Goal: Task Accomplishment & Management: Complete application form

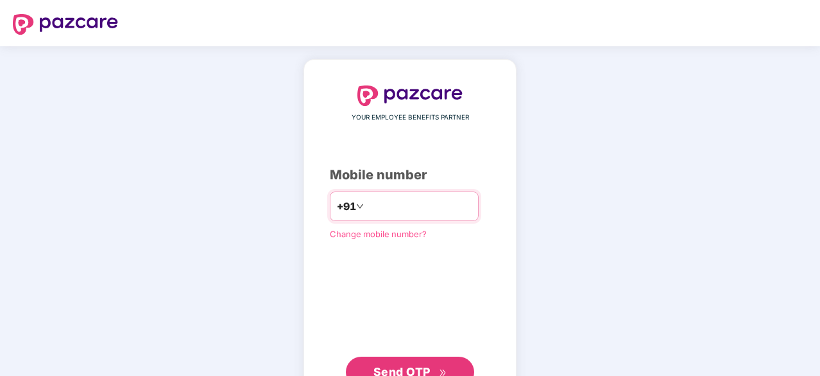
click at [400, 202] on input "number" at bounding box center [419, 206] width 105 height 21
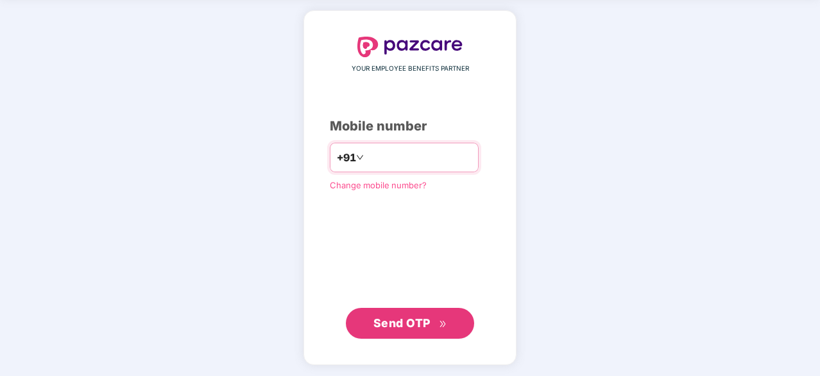
type input "**********"
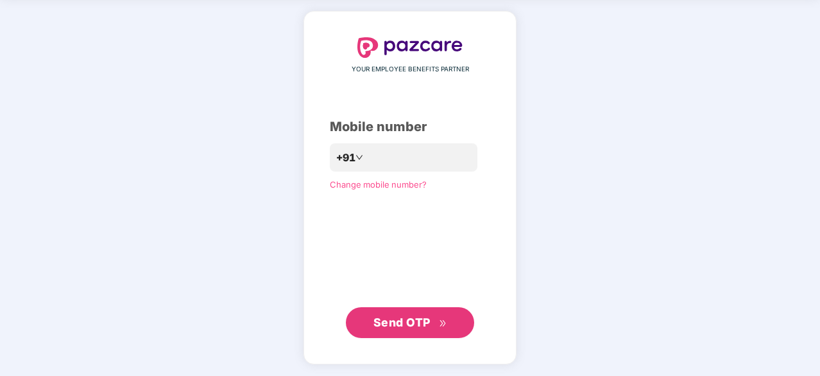
click at [440, 323] on icon "double-right" at bounding box center [443, 323] width 8 height 8
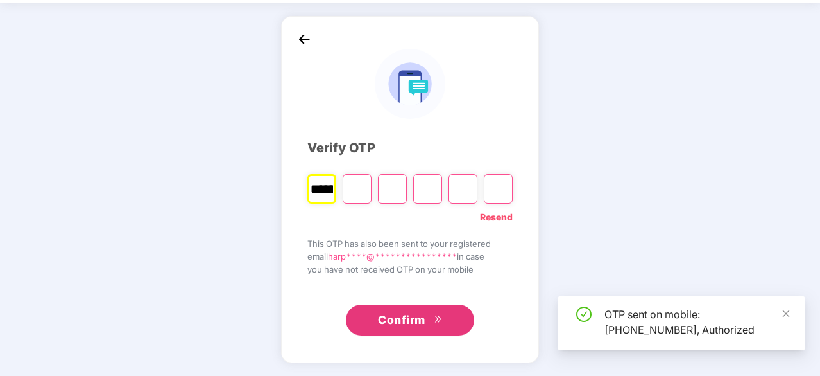
scroll to position [42, 0]
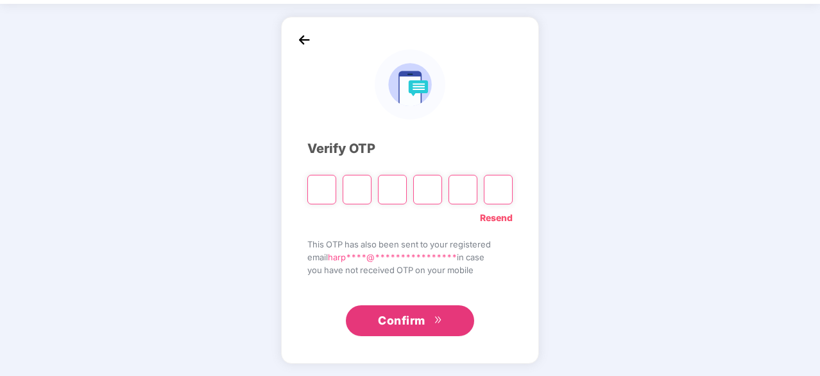
type input "*"
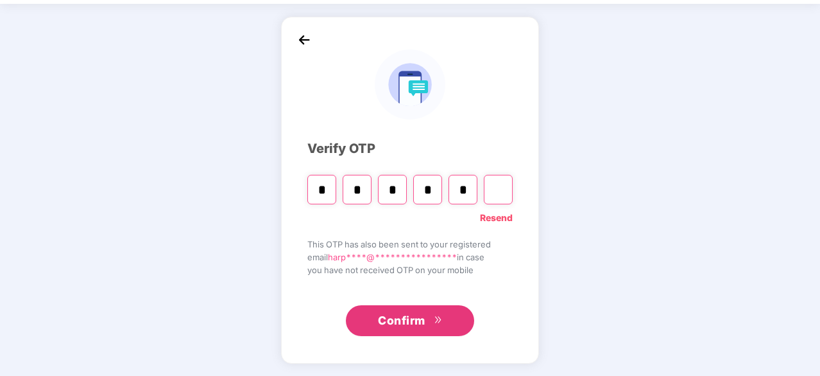
type input "*"
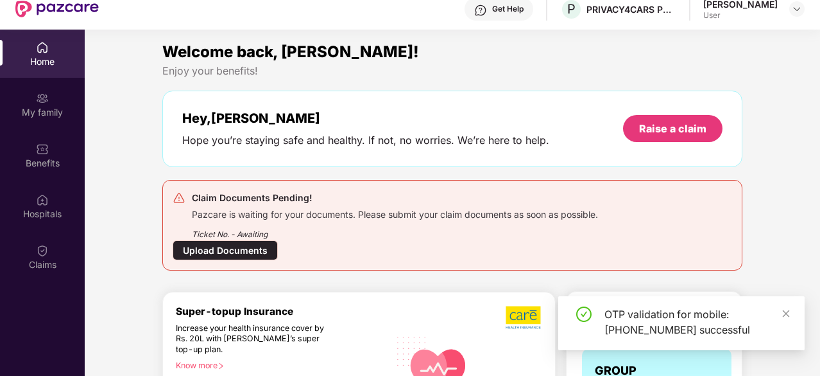
click at [227, 250] on div "Upload Documents" at bounding box center [225, 250] width 105 height 20
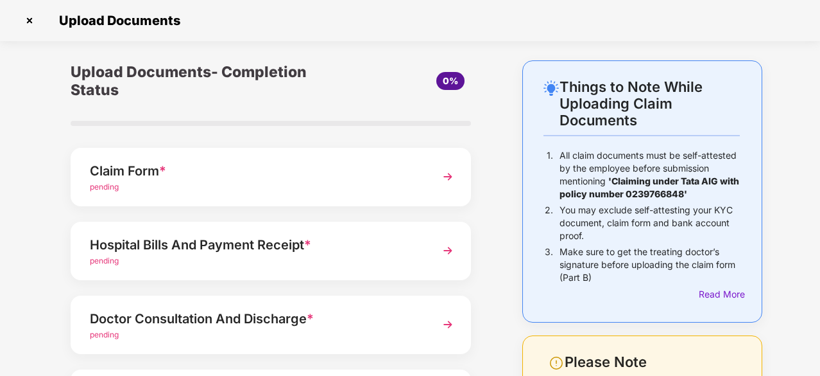
click at [112, 187] on span "pending" at bounding box center [104, 187] width 29 height 10
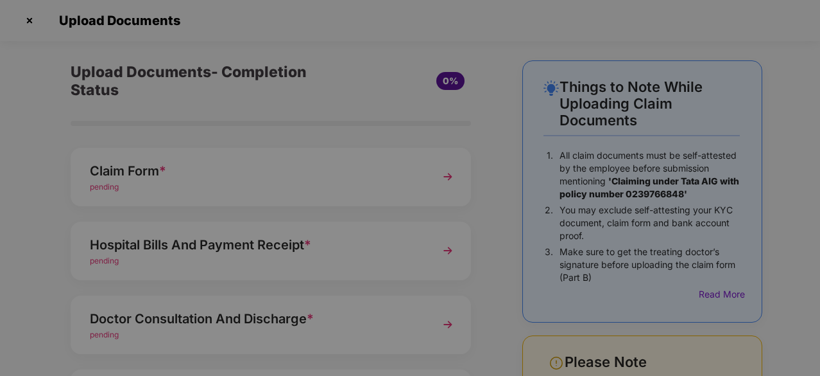
scroll to position [0, 0]
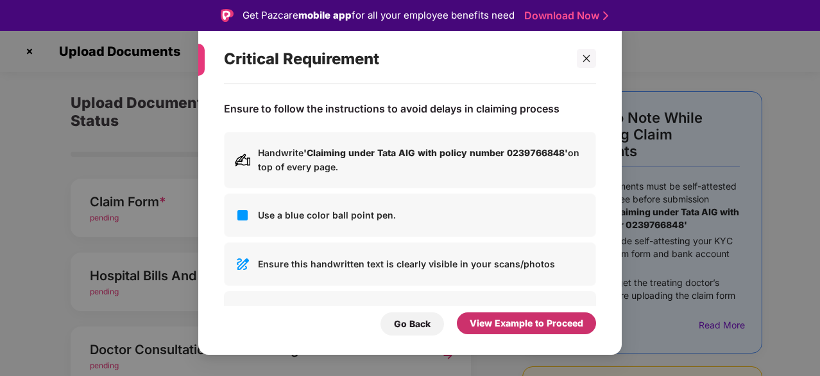
click at [488, 324] on div "View Example to Proceed" at bounding box center [527, 323] width 114 height 14
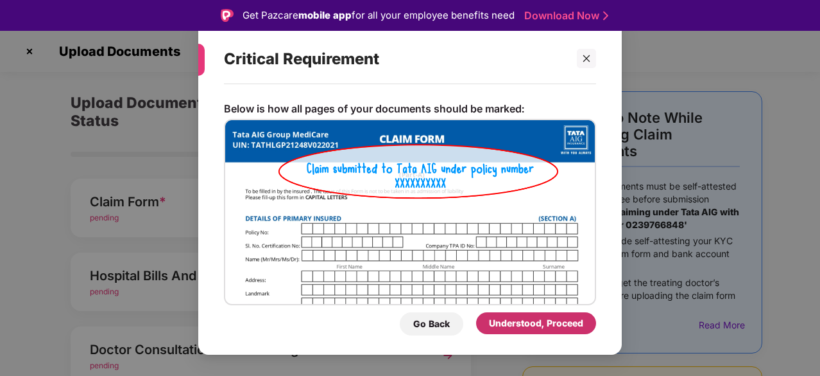
click at [488, 324] on div "Understood, Proceed" at bounding box center [536, 323] width 120 height 22
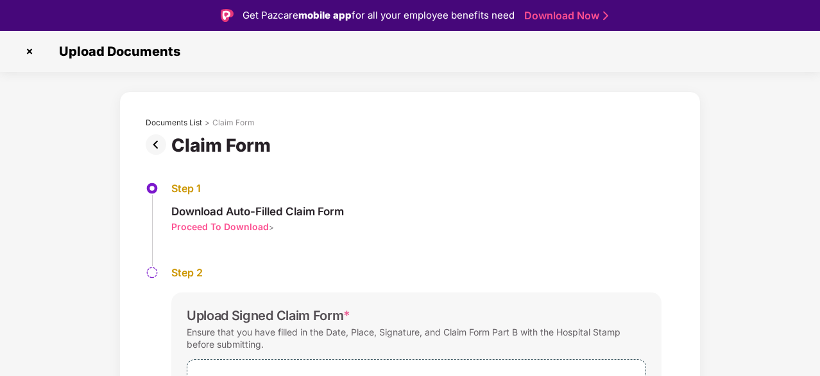
scroll to position [119, 0]
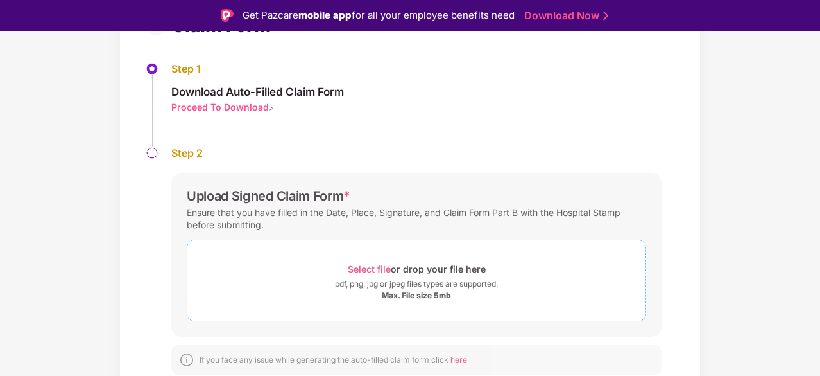
click at [375, 265] on span "Select file" at bounding box center [369, 268] width 43 height 11
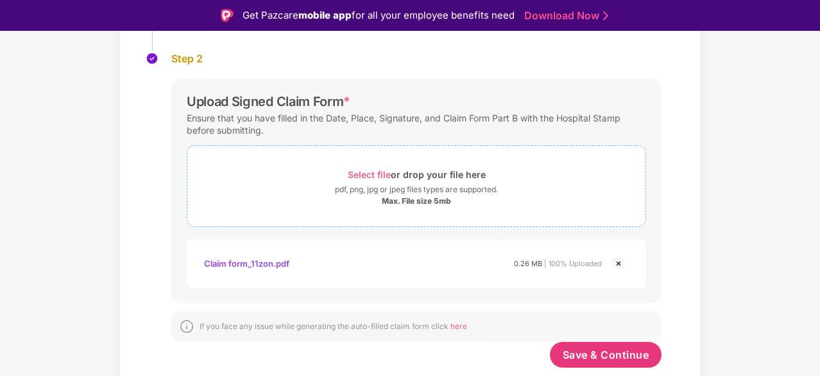
scroll to position [212, 0]
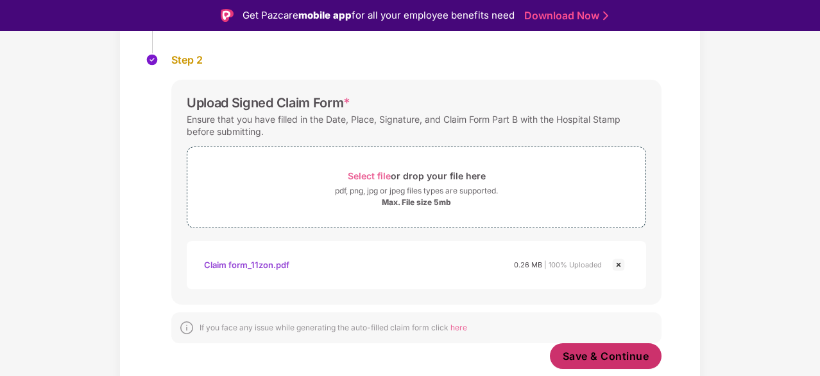
click at [589, 362] on button "Save & Continue" at bounding box center [606, 356] width 112 height 26
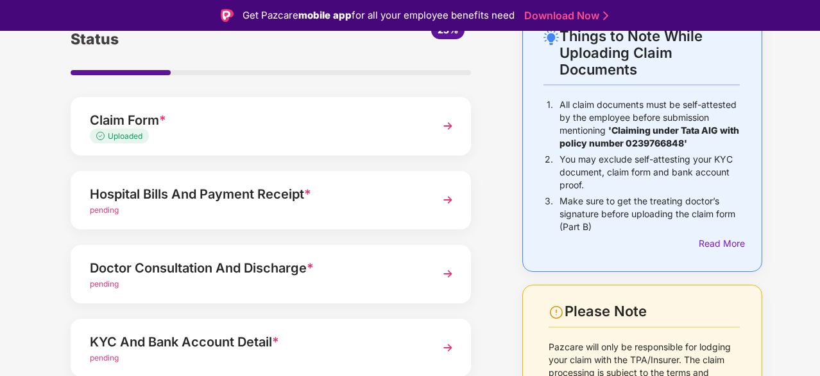
scroll to position [80, 0]
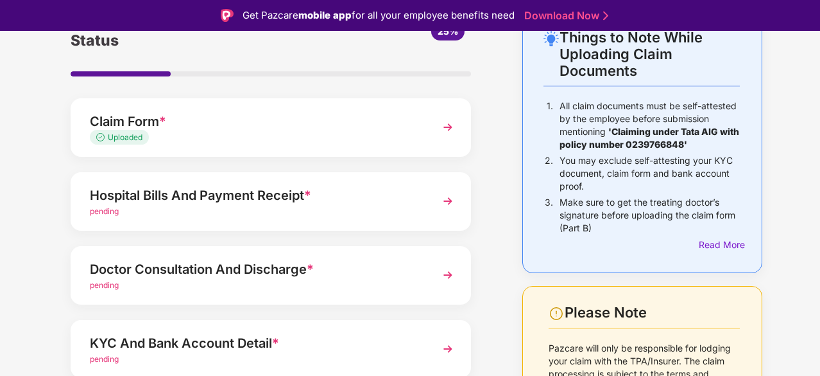
click at [447, 277] on img at bounding box center [448, 274] width 23 height 23
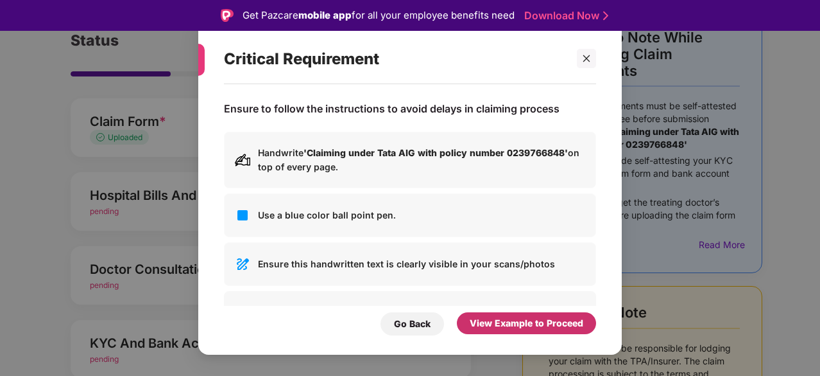
click at [508, 325] on div "View Example to Proceed" at bounding box center [527, 323] width 114 height 14
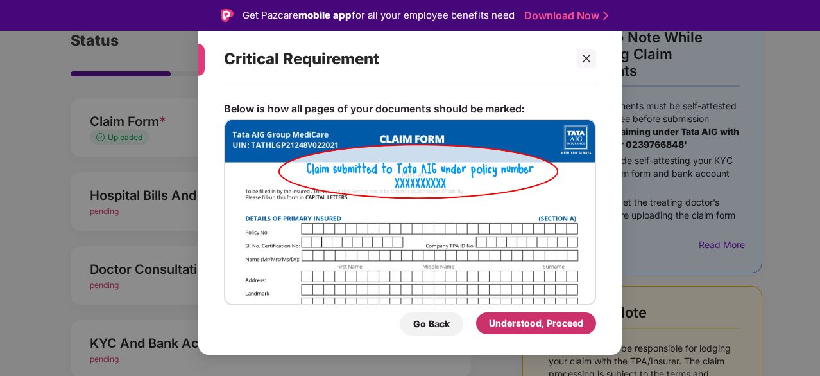
click at [508, 325] on div "Understood, Proceed" at bounding box center [536, 323] width 94 height 14
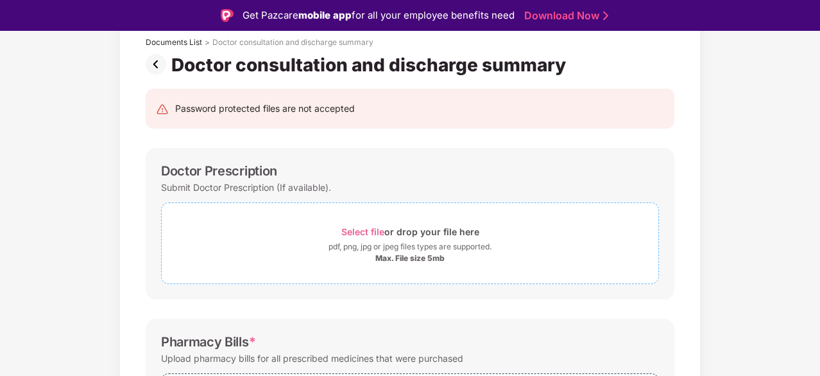
click at [372, 230] on span "Select file" at bounding box center [363, 231] width 43 height 11
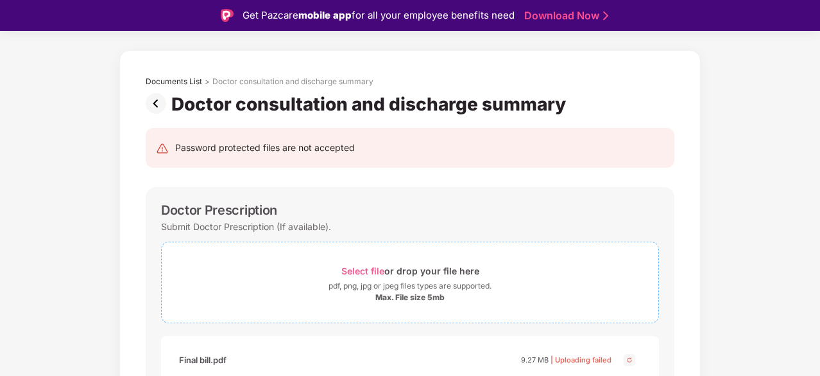
scroll to position [40, 0]
click at [373, 270] on span "Select file" at bounding box center [363, 271] width 43 height 11
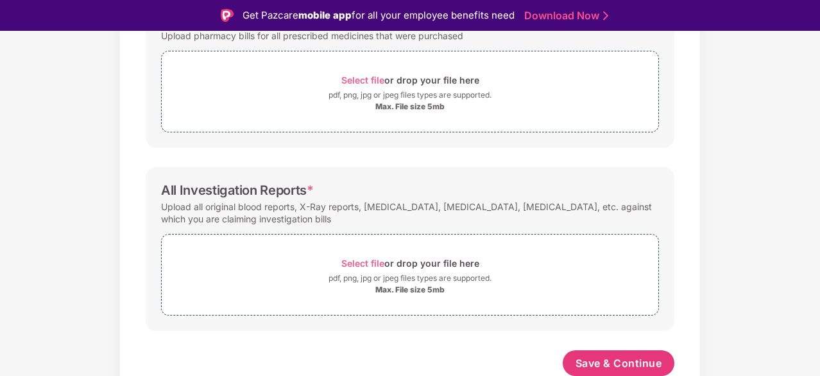
scroll to position [462, 0]
click at [377, 261] on span "Select file" at bounding box center [363, 264] width 43 height 11
click at [349, 79] on span "Select file" at bounding box center [363, 81] width 43 height 11
click at [353, 264] on span "Select file" at bounding box center [363, 264] width 43 height 11
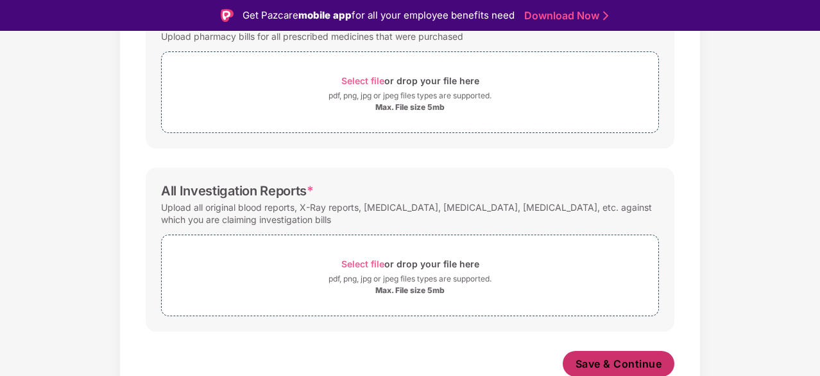
click at [591, 353] on button "Save & Continue" at bounding box center [619, 363] width 112 height 26
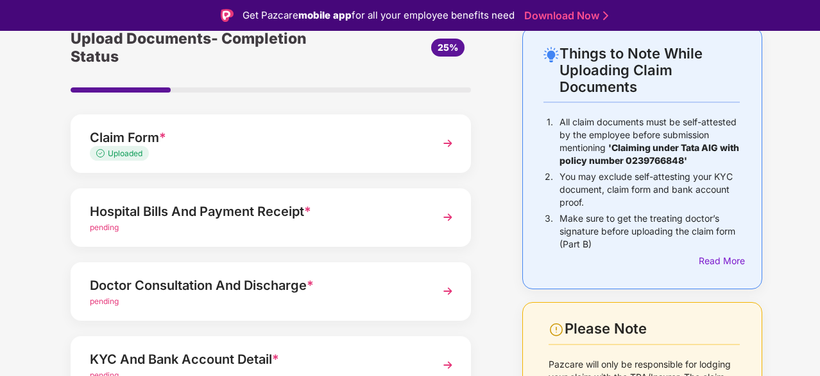
scroll to position [45, 0]
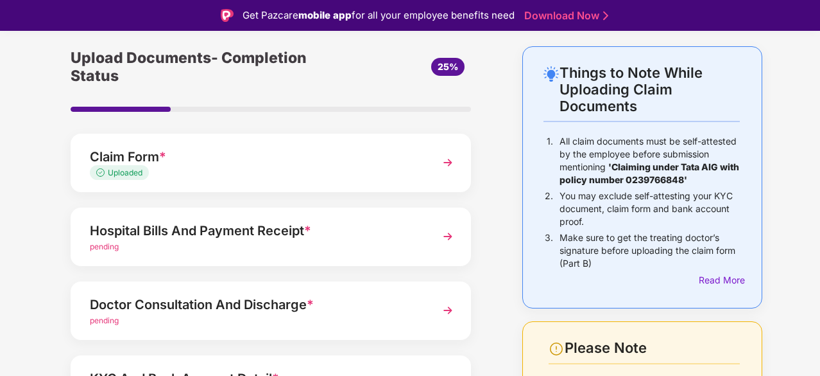
click at [447, 168] on img at bounding box center [448, 162] width 23 height 23
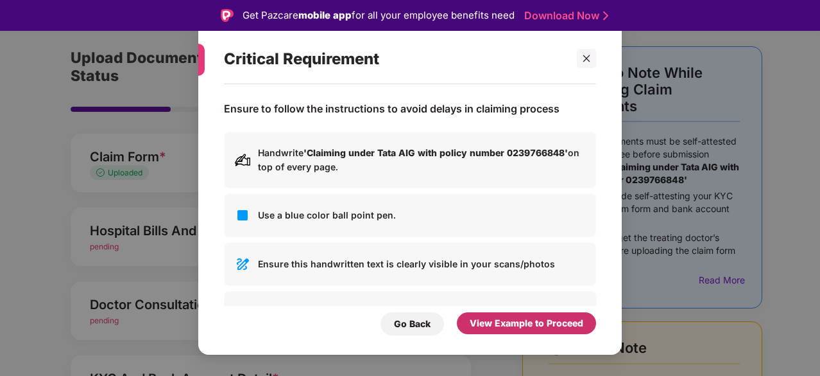
click at [508, 327] on div "View Example to Proceed" at bounding box center [527, 323] width 114 height 14
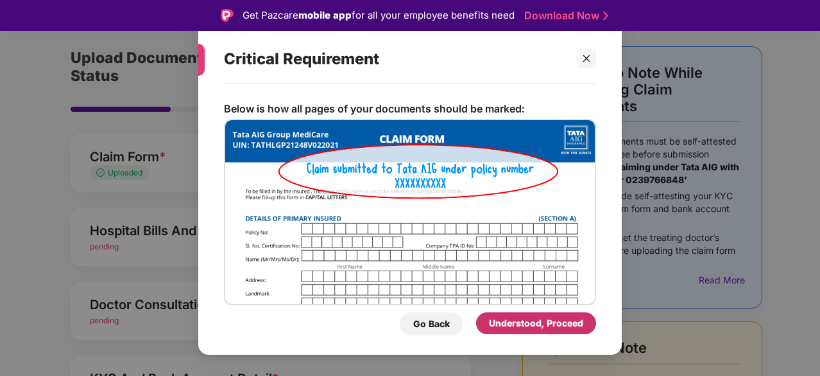
click at [508, 327] on div "Understood, Proceed" at bounding box center [536, 323] width 94 height 14
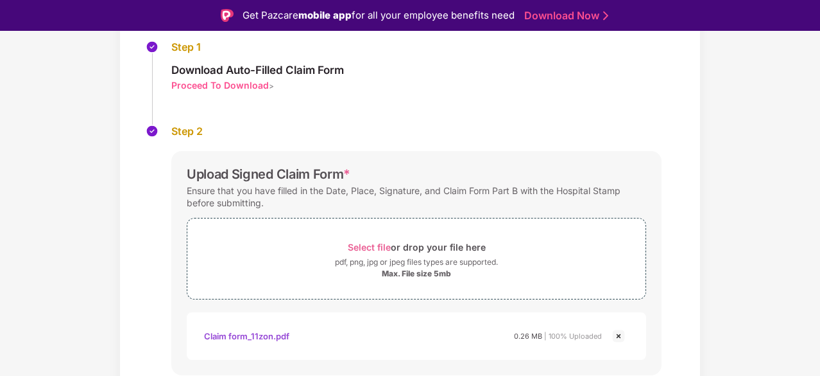
scroll to position [140, 0]
click at [376, 249] on span "Select file" at bounding box center [369, 248] width 43 height 11
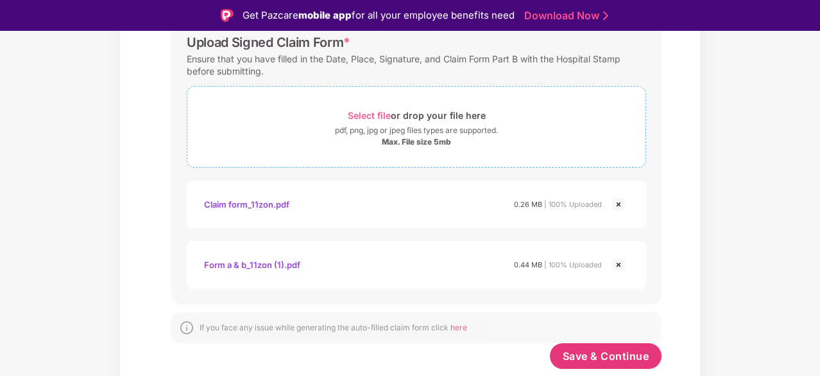
scroll to position [272, 0]
click at [578, 350] on span "Save & Continue" at bounding box center [606, 356] width 87 height 14
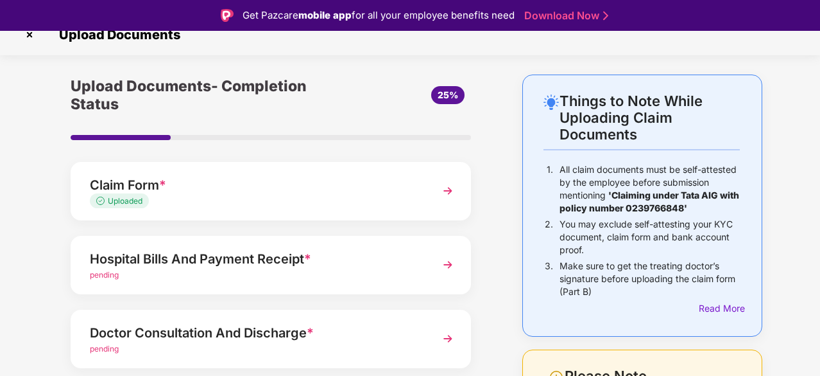
scroll to position [15, 0]
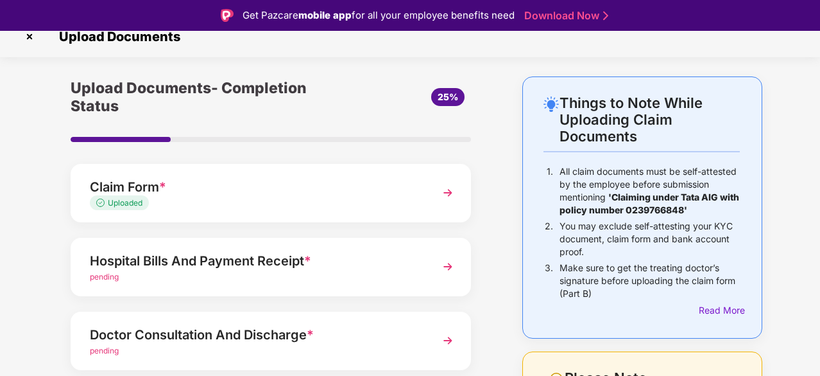
click at [444, 270] on img at bounding box center [448, 266] width 23 height 23
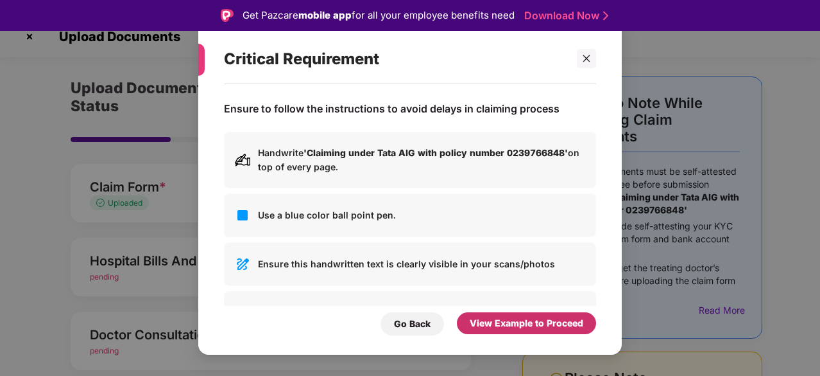
click at [489, 324] on div "View Example to Proceed" at bounding box center [527, 323] width 114 height 14
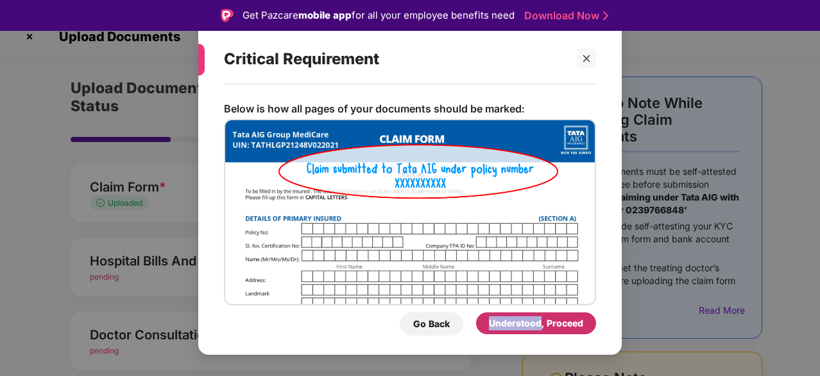
click at [489, 323] on div "Understood, Proceed" at bounding box center [536, 323] width 94 height 14
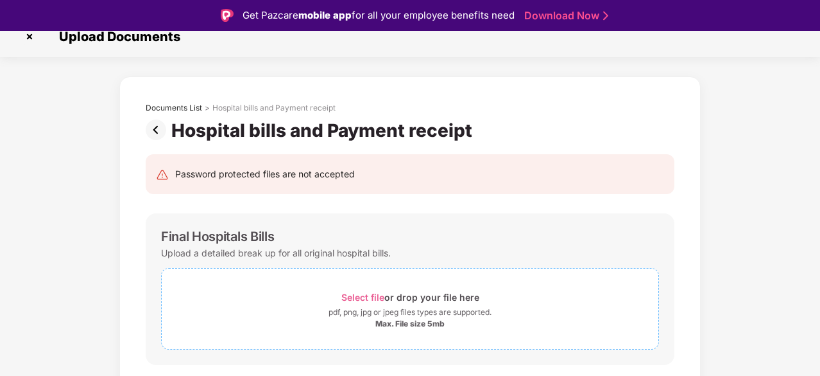
click at [365, 293] on span "Select file" at bounding box center [363, 296] width 43 height 11
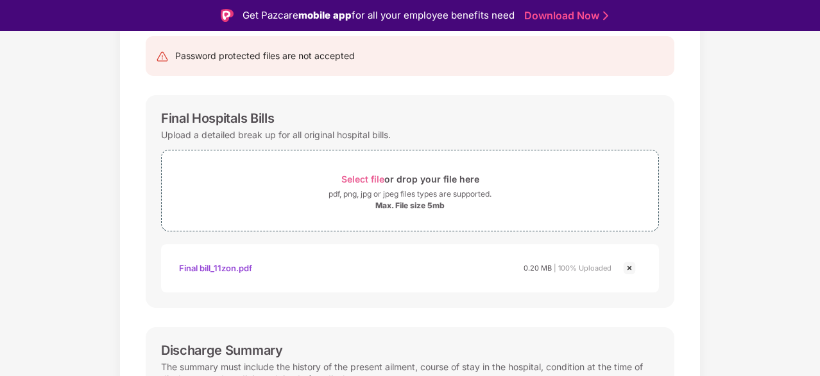
scroll to position [133, 0]
click at [361, 177] on span "Select file" at bounding box center [363, 178] width 43 height 11
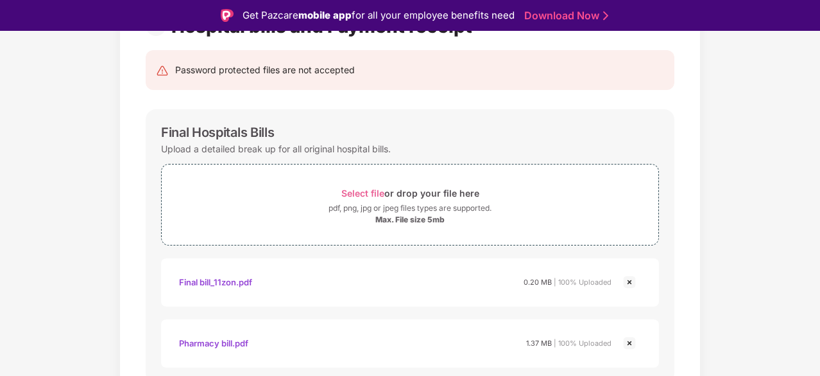
scroll to position [111, 0]
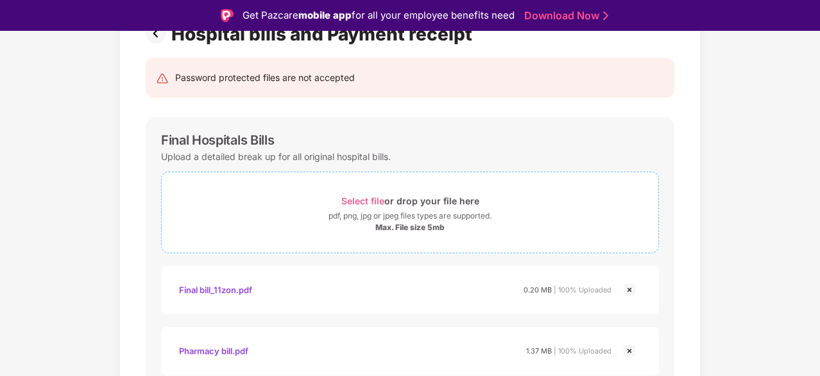
click at [370, 200] on span "Select file" at bounding box center [363, 200] width 43 height 11
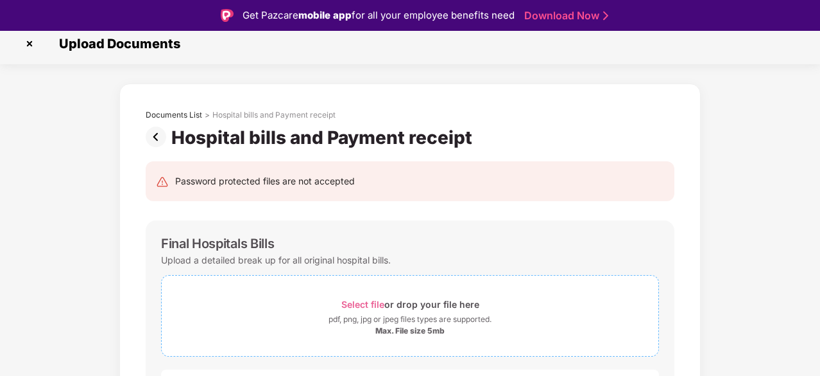
scroll to position [0, 0]
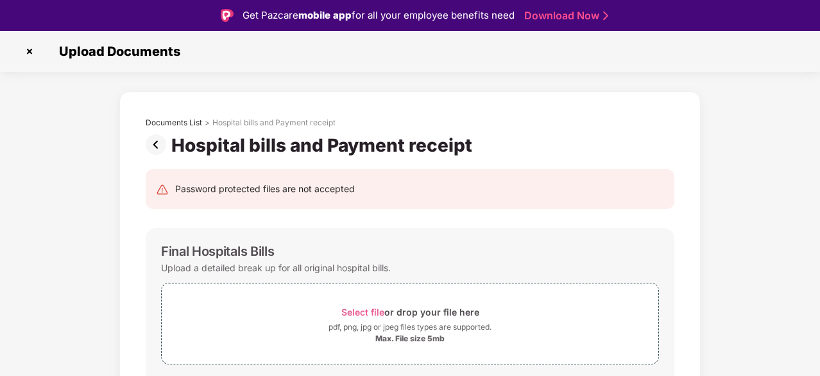
click at [152, 149] on img at bounding box center [159, 144] width 26 height 21
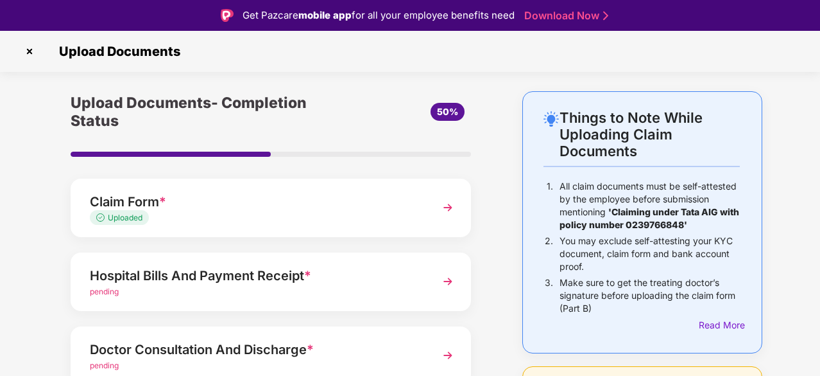
click at [207, 213] on div "Uploaded" at bounding box center [256, 218] width 332 height 12
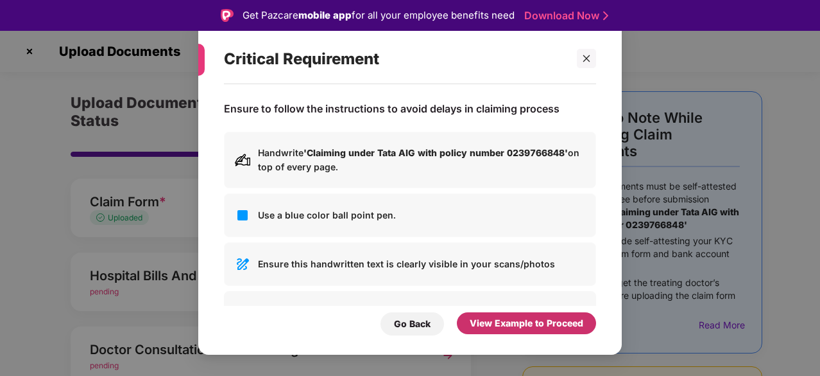
click at [489, 320] on div "View Example to Proceed" at bounding box center [527, 323] width 114 height 14
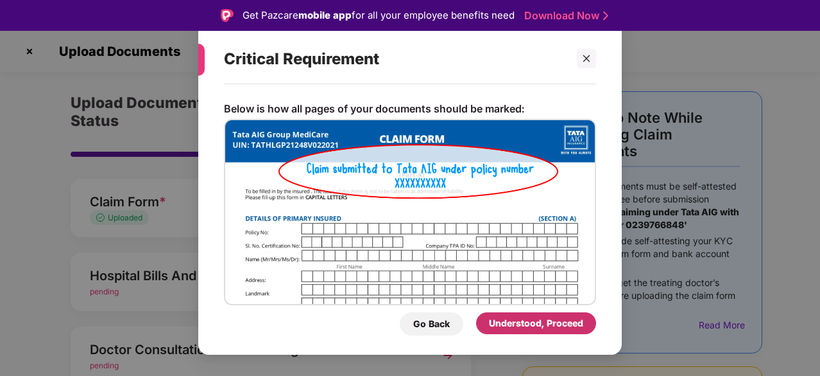
click at [489, 320] on div "Understood, Proceed" at bounding box center [536, 323] width 120 height 22
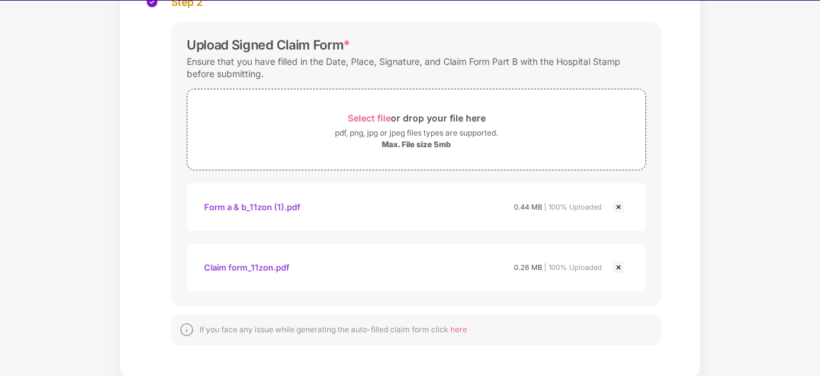
scroll to position [31, 0]
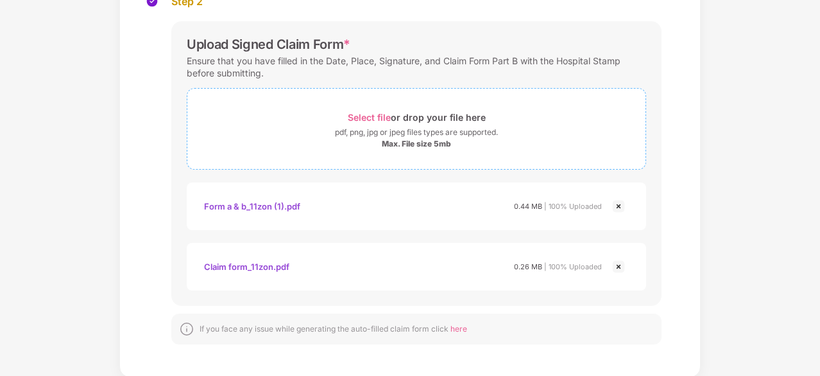
click at [371, 114] on span "Select file" at bounding box center [369, 117] width 43 height 11
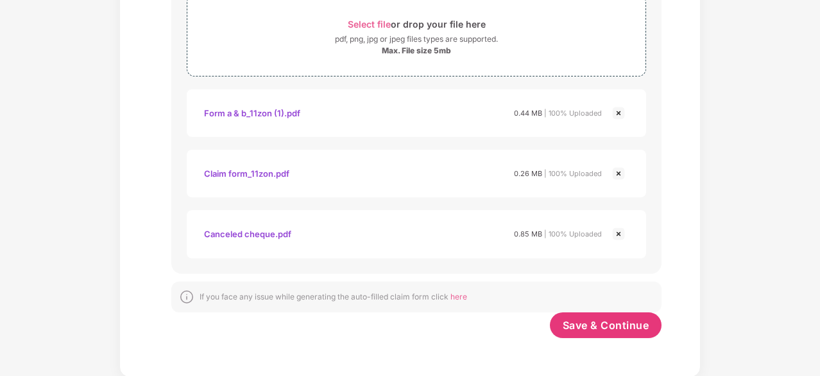
scroll to position [333, 0]
click at [618, 322] on span "Save & Continue" at bounding box center [606, 325] width 87 height 14
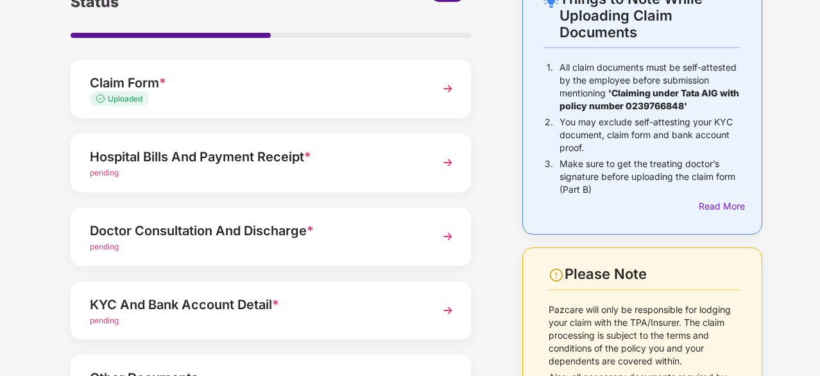
scroll to position [89, 0]
click at [451, 237] on img at bounding box center [448, 235] width 23 height 23
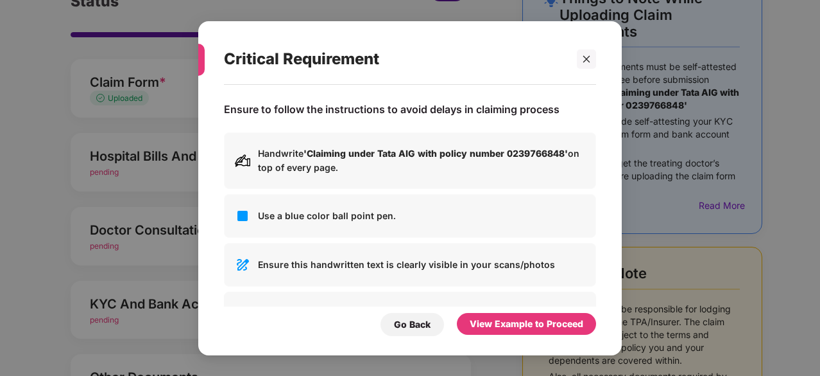
scroll to position [0, 0]
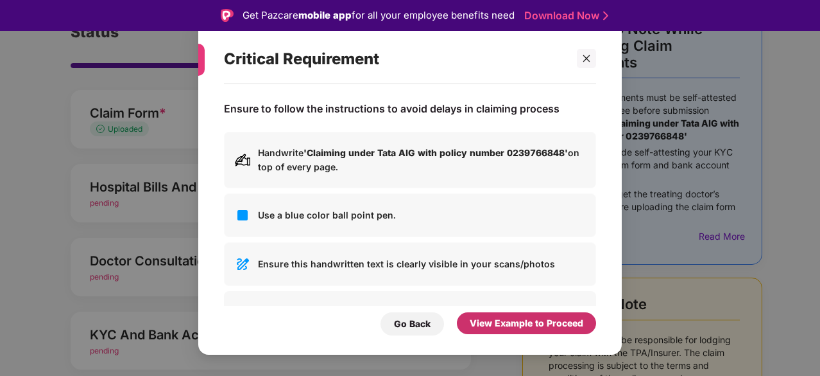
click at [488, 320] on div "View Example to Proceed" at bounding box center [527, 323] width 114 height 14
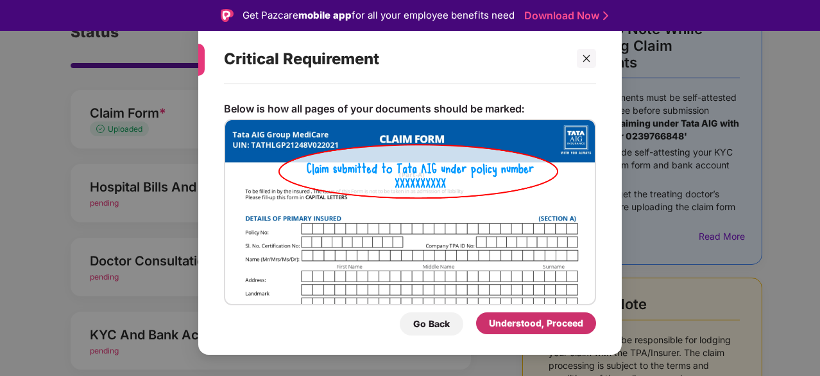
click at [488, 320] on div "Understood, Proceed" at bounding box center [536, 323] width 120 height 22
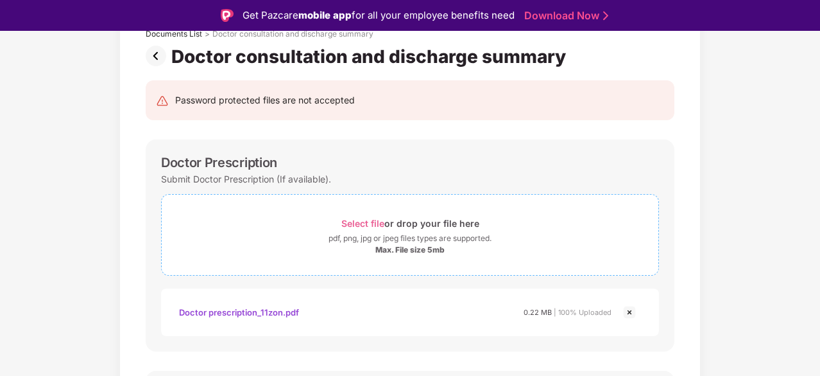
click at [374, 223] on span "Select file" at bounding box center [363, 223] width 43 height 11
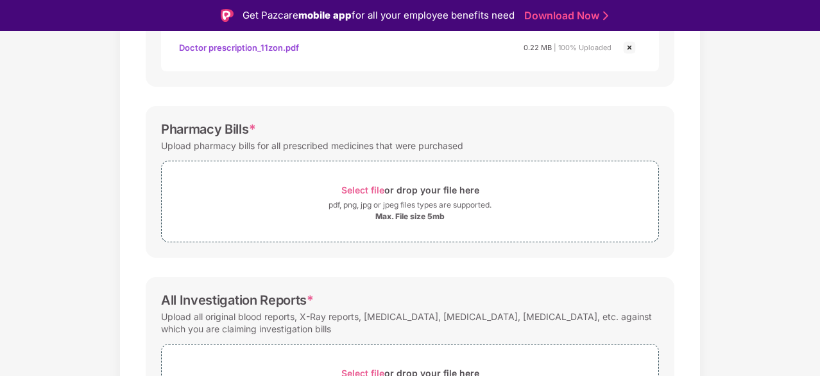
scroll to position [352, 0]
click at [374, 187] on span "Select file" at bounding box center [363, 190] width 43 height 11
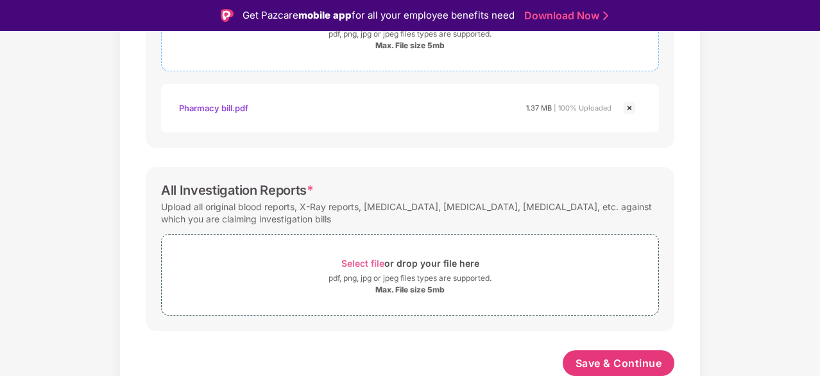
scroll to position [523, 0]
click at [589, 364] on span "Save & Continue" at bounding box center [619, 364] width 87 height 14
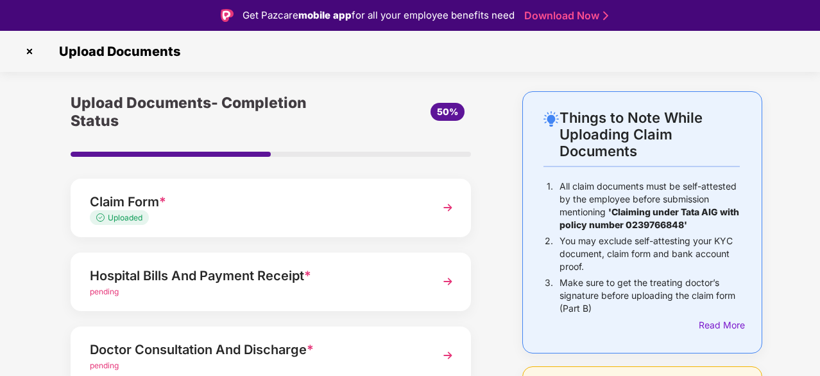
scroll to position [126, 0]
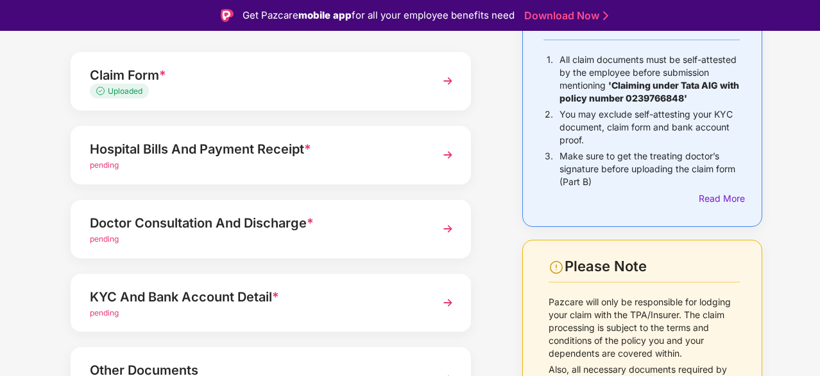
click at [108, 243] on div "pending" at bounding box center [256, 239] width 332 height 12
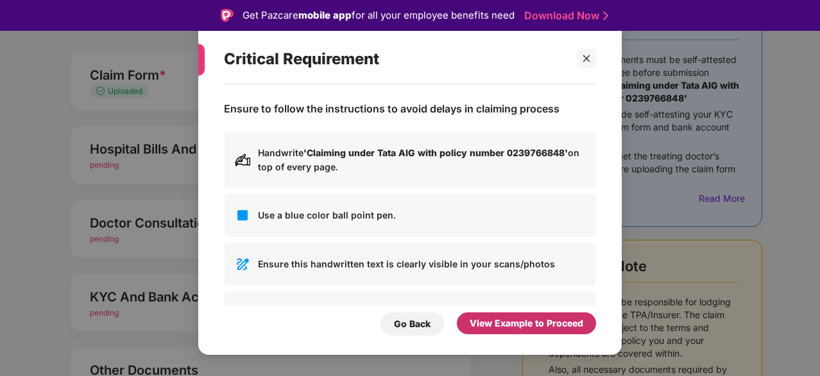
click at [499, 325] on div "View Example to Proceed" at bounding box center [527, 323] width 114 height 14
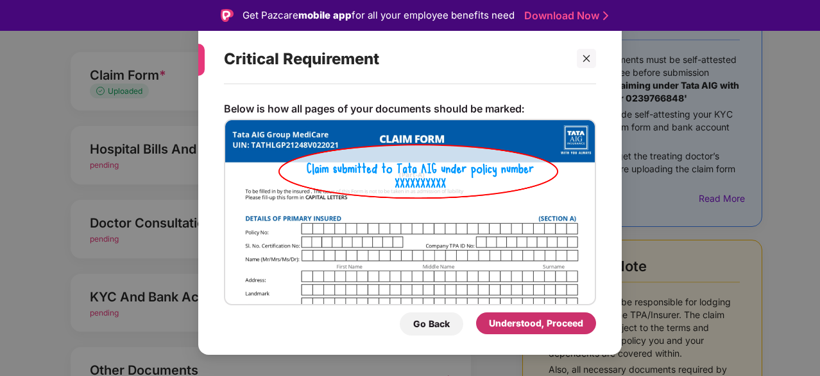
click at [499, 325] on div "Understood, Proceed" at bounding box center [536, 323] width 94 height 14
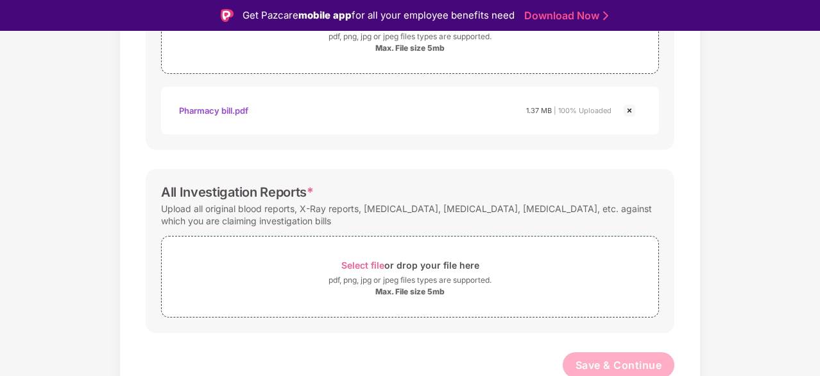
scroll to position [522, 0]
click at [355, 259] on span "Select file" at bounding box center [363, 264] width 43 height 11
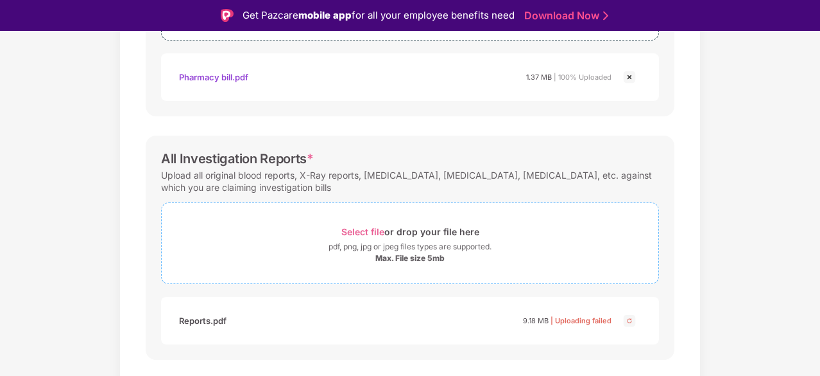
scroll to position [555, 0]
click at [354, 225] on span "Select file" at bounding box center [363, 230] width 43 height 11
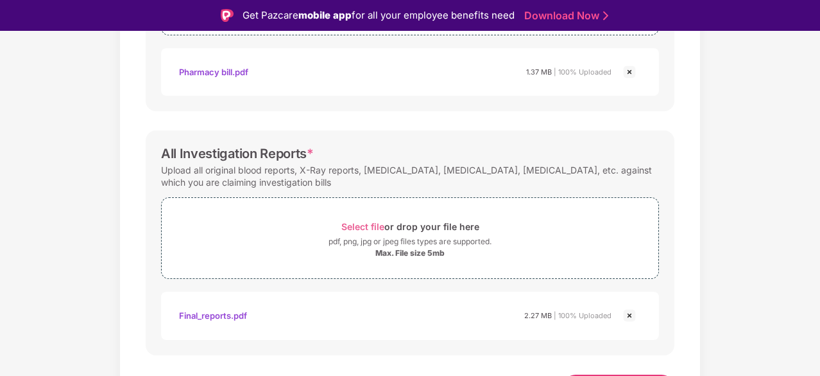
scroll to position [584, 0]
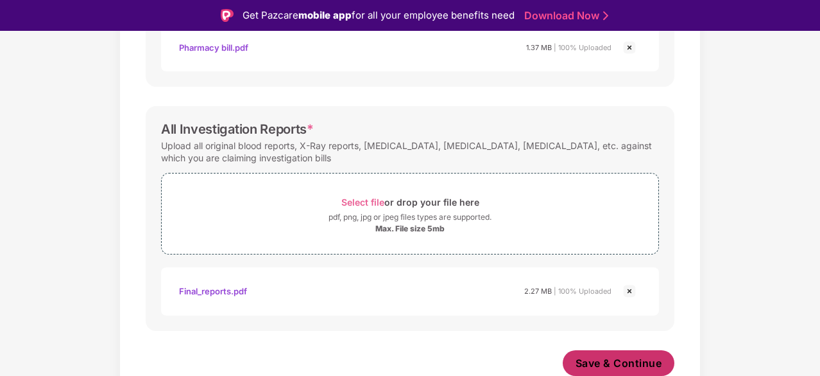
click at [661, 361] on span "Save & Continue" at bounding box center [619, 363] width 87 height 14
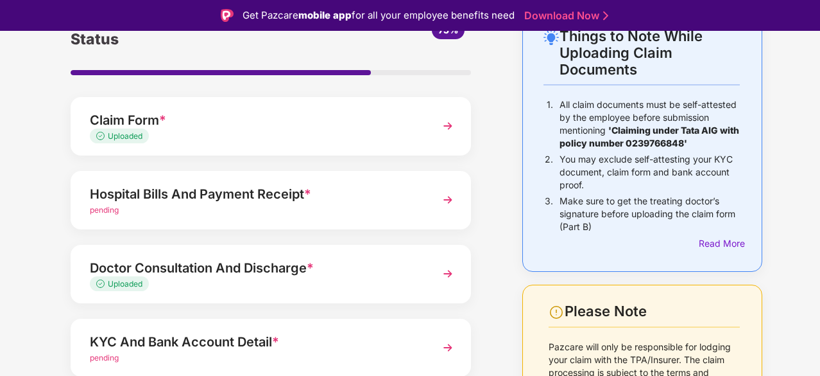
scroll to position [81, 0]
click at [444, 200] on img at bounding box center [448, 200] width 23 height 23
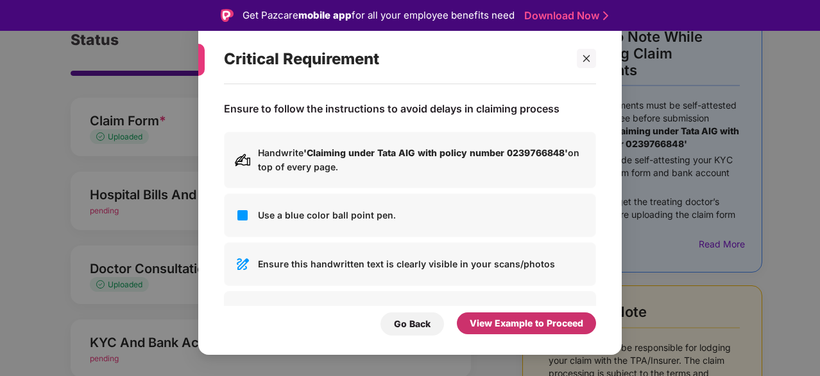
click at [495, 323] on div "View Example to Proceed" at bounding box center [527, 323] width 114 height 14
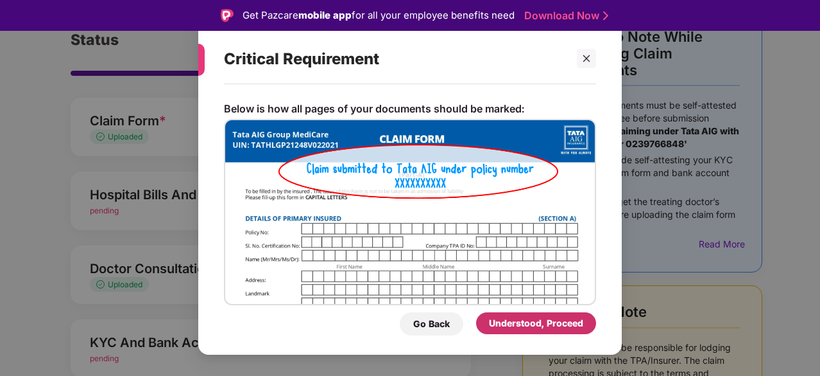
click at [495, 323] on div "Understood, Proceed" at bounding box center [536, 323] width 94 height 14
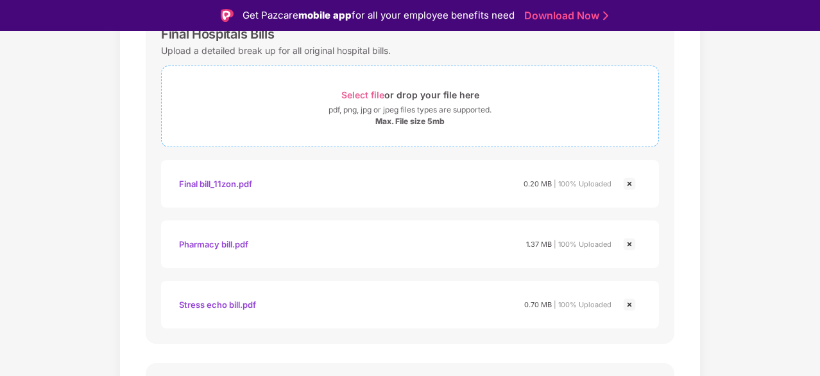
scroll to position [216, 0]
click at [628, 241] on img at bounding box center [629, 244] width 15 height 15
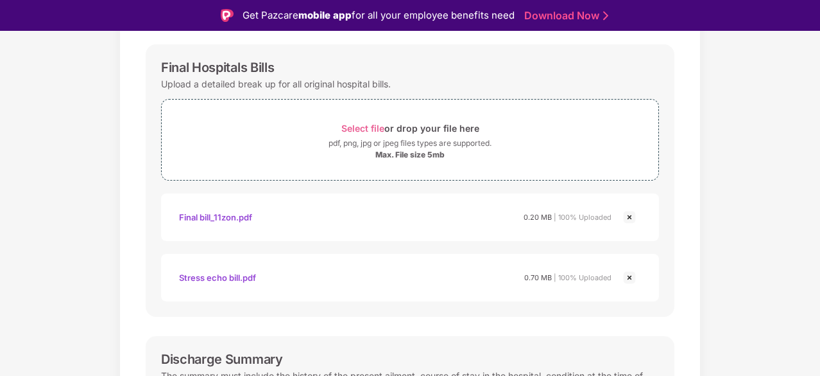
scroll to position [184, 0]
click at [366, 126] on span "Select file" at bounding box center [363, 127] width 43 height 11
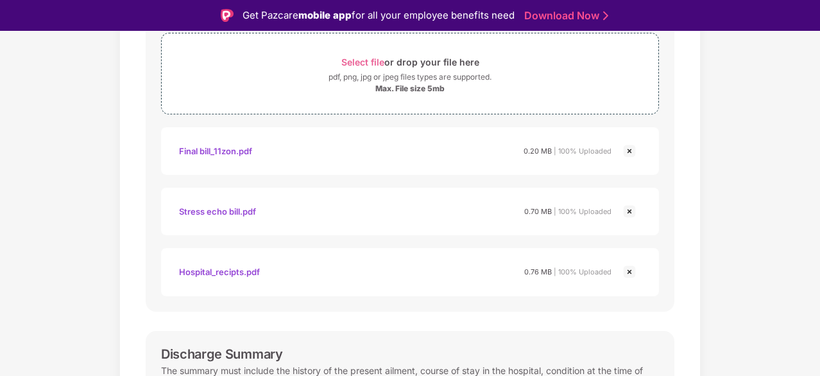
scroll to position [249, 0]
click at [628, 215] on img at bounding box center [629, 211] width 15 height 15
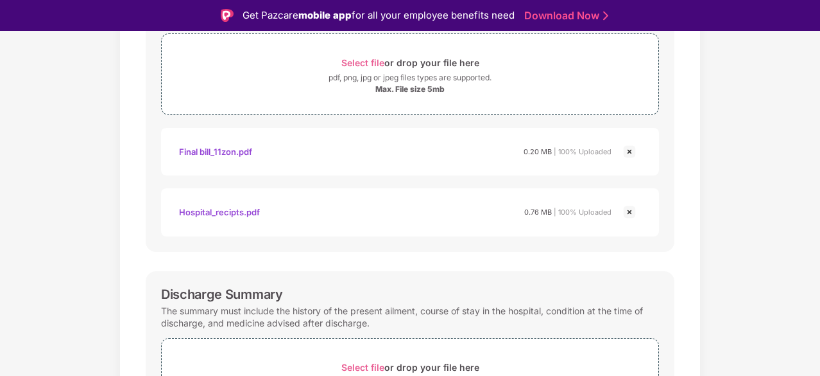
click at [627, 212] on img at bounding box center [629, 211] width 15 height 15
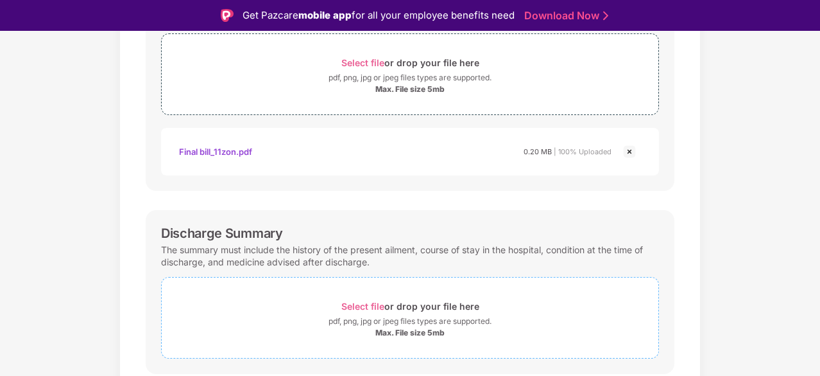
click at [361, 306] on span "Select file" at bounding box center [363, 305] width 43 height 11
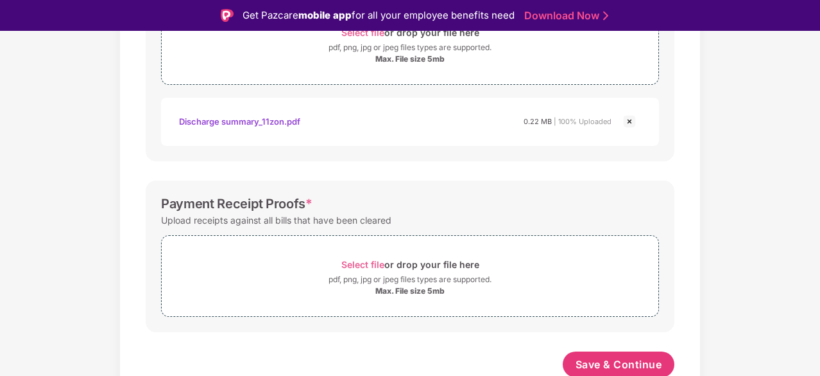
scroll to position [523, 0]
click at [371, 260] on span "Select file" at bounding box center [363, 263] width 43 height 11
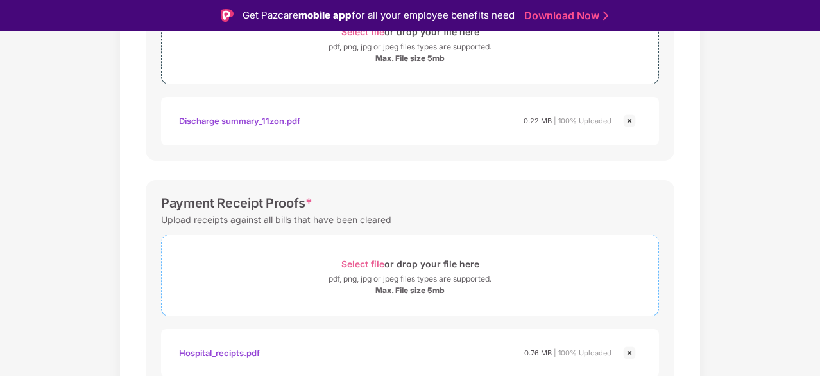
click at [350, 265] on span "Select file" at bounding box center [363, 263] width 43 height 11
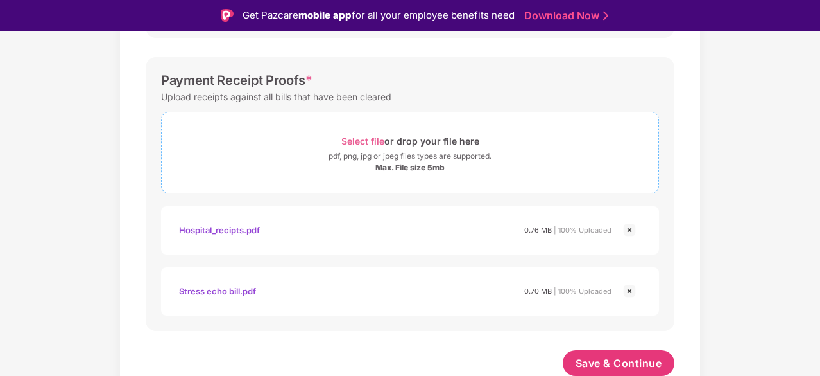
scroll to position [644, 0]
click at [576, 355] on button "Save & Continue" at bounding box center [619, 364] width 112 height 26
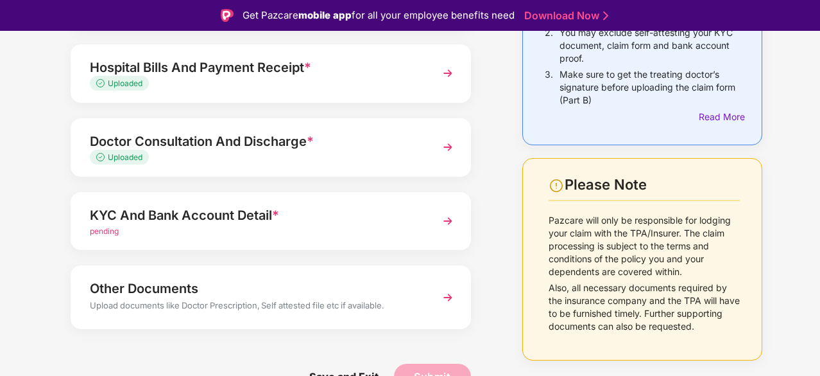
scroll to position [208, 0]
click at [313, 234] on div "pending" at bounding box center [256, 231] width 332 height 12
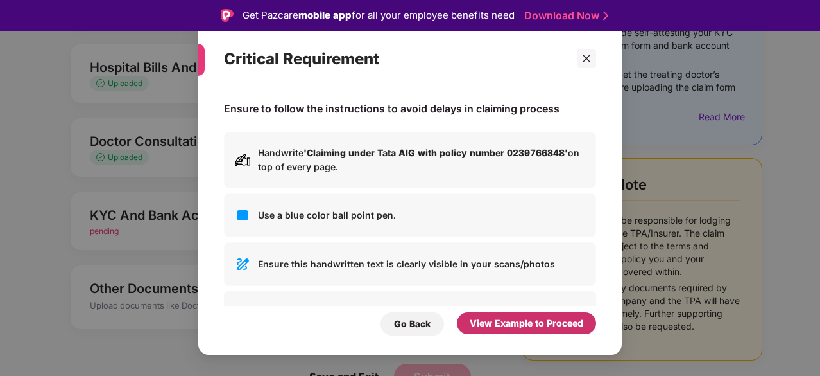
click at [569, 324] on div "View Example to Proceed" at bounding box center [527, 323] width 114 height 14
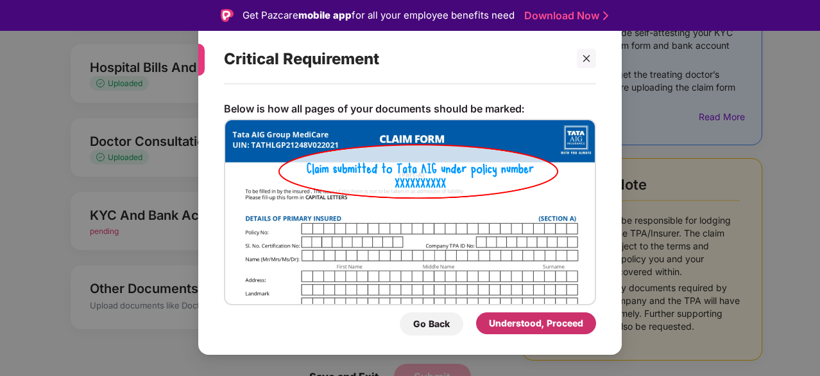
click at [569, 324] on div "Understood, Proceed" at bounding box center [536, 323] width 94 height 14
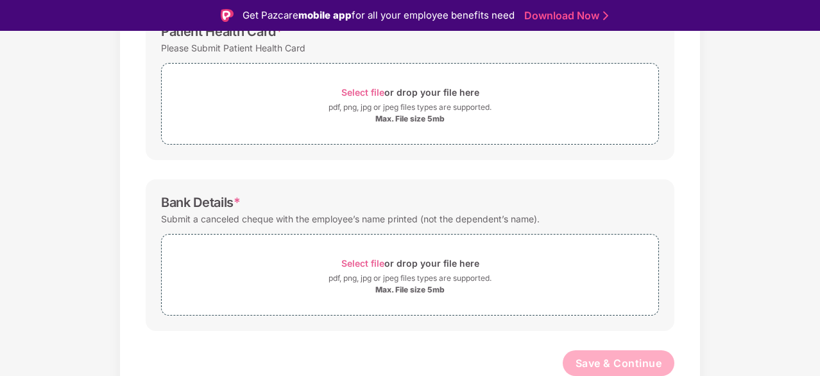
scroll to position [390, 0]
click at [359, 263] on span "Select file" at bounding box center [363, 263] width 43 height 11
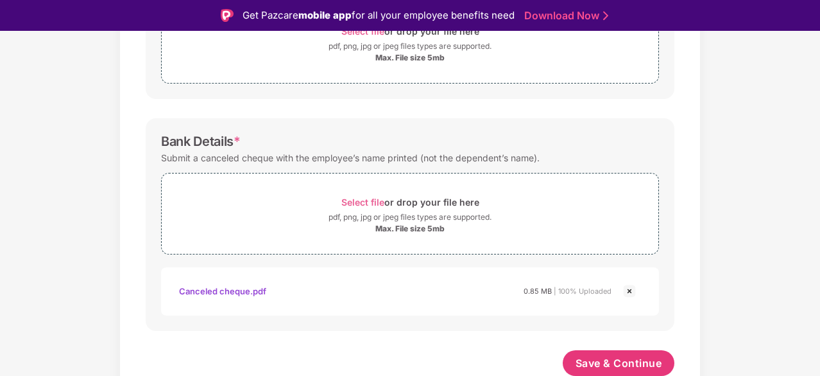
scroll to position [451, 0]
click at [644, 359] on span "Save & Continue" at bounding box center [619, 363] width 87 height 14
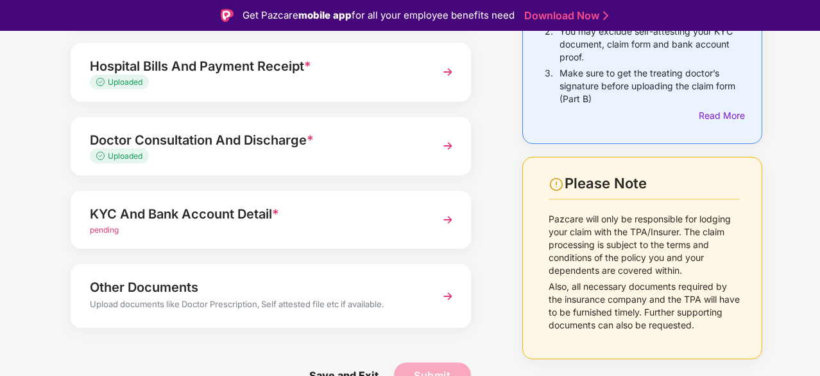
scroll to position [205, 0]
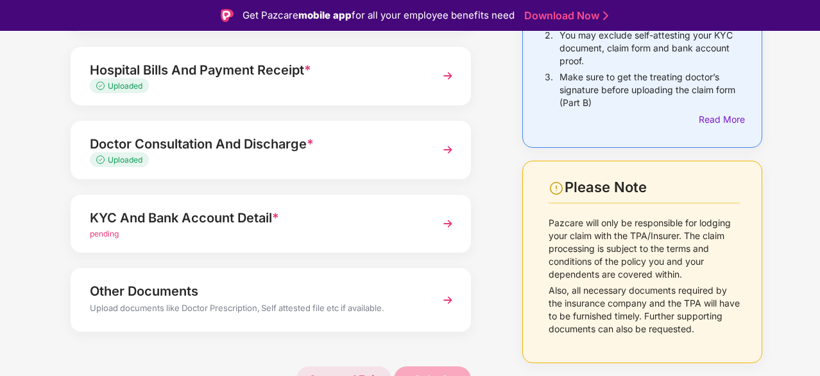
click at [359, 373] on span "Save and Exit" at bounding box center [344, 379] width 95 height 26
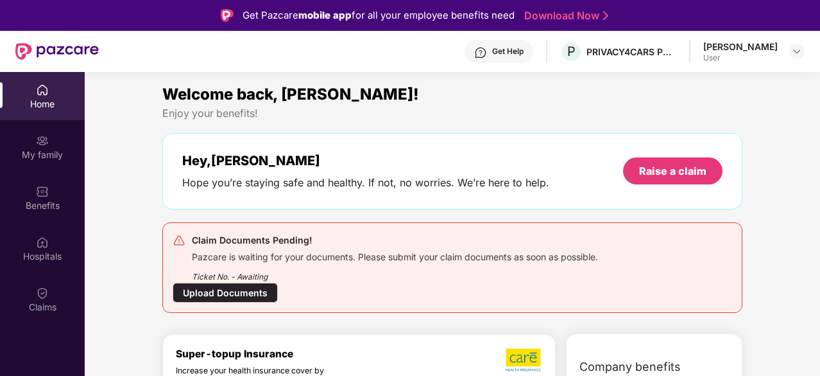
click at [729, 58] on div "User" at bounding box center [741, 58] width 74 height 10
click at [795, 51] on img at bounding box center [797, 51] width 10 height 10
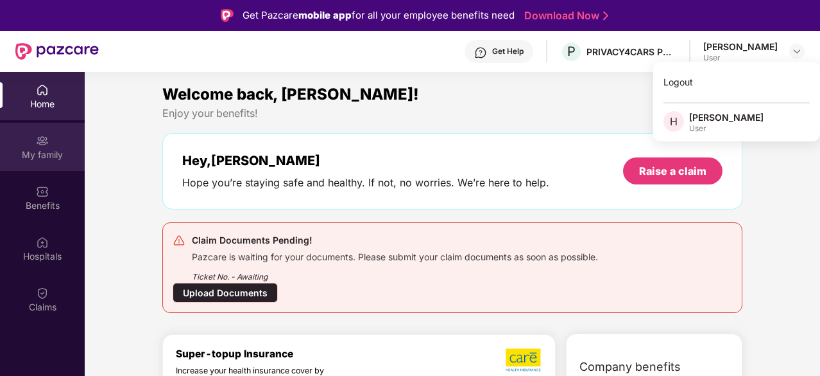
click at [37, 150] on div "My family" at bounding box center [42, 154] width 85 height 13
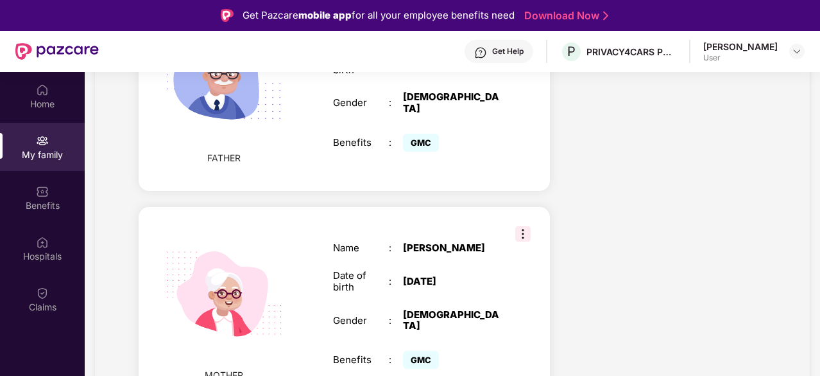
scroll to position [1076, 0]
click at [523, 226] on img at bounding box center [522, 233] width 15 height 15
click at [516, 293] on div "MOTHER Name : [PERSON_NAME] Date of birth : [DEMOGRAPHIC_DATA] Gender : [DEMOGR…" at bounding box center [344, 307] width 411 height 201
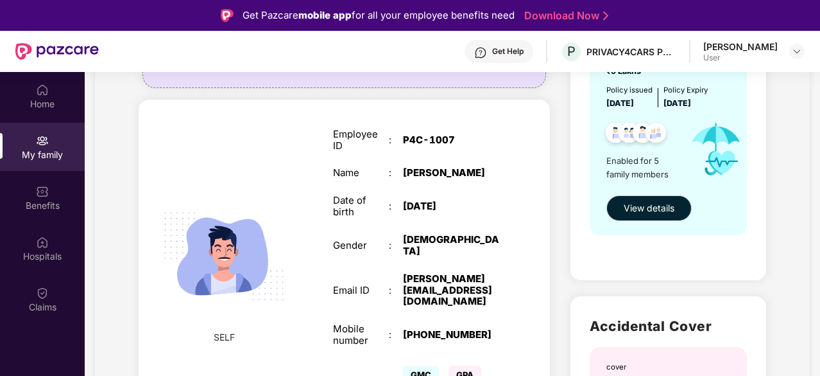
scroll to position [176, 0]
click at [618, 207] on button "View details" at bounding box center [649, 208] width 85 height 26
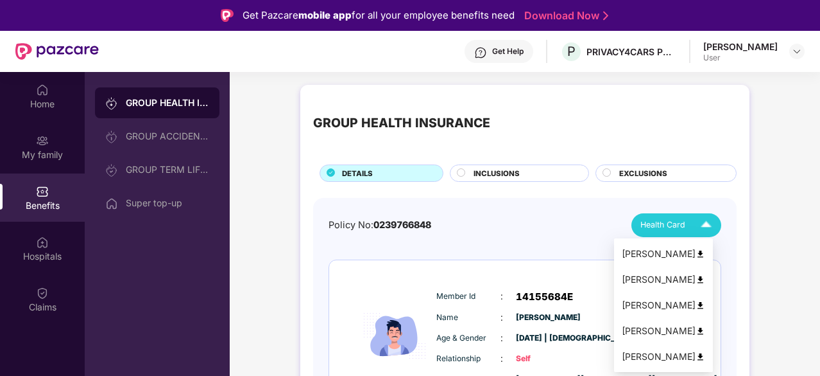
click at [642, 227] on span "Health Card" at bounding box center [663, 224] width 45 height 13
click at [705, 357] on img at bounding box center [701, 357] width 10 height 10
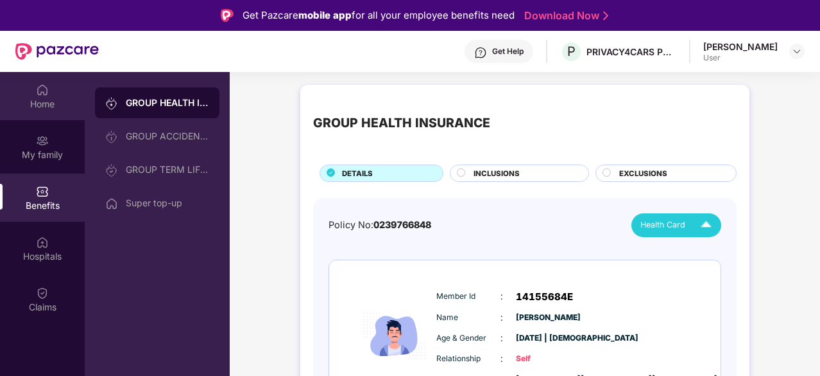
click at [31, 93] on div "Home" at bounding box center [42, 96] width 85 height 48
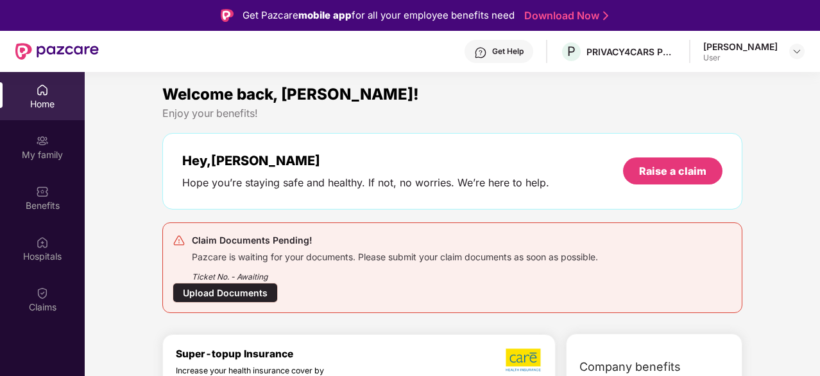
click at [226, 294] on div "Upload Documents" at bounding box center [225, 292] width 105 height 20
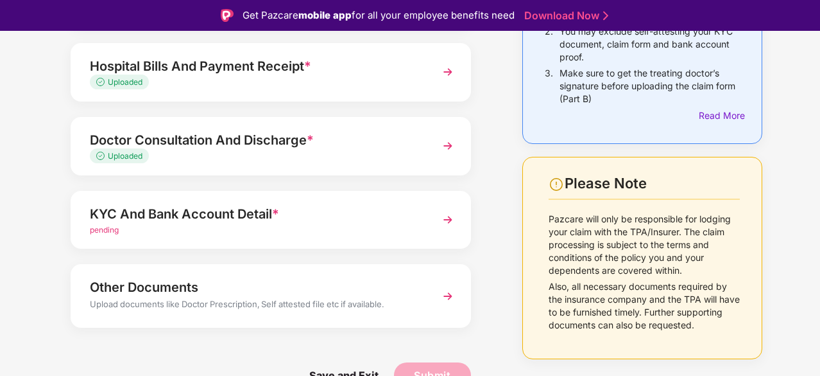
scroll to position [208, 0]
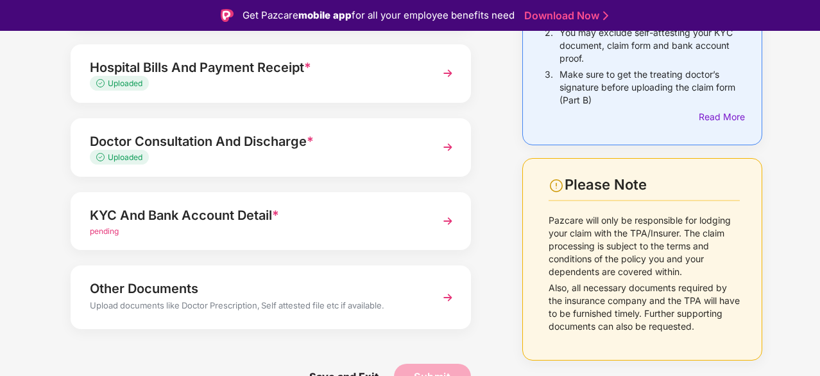
click at [442, 220] on img at bounding box center [448, 220] width 23 height 23
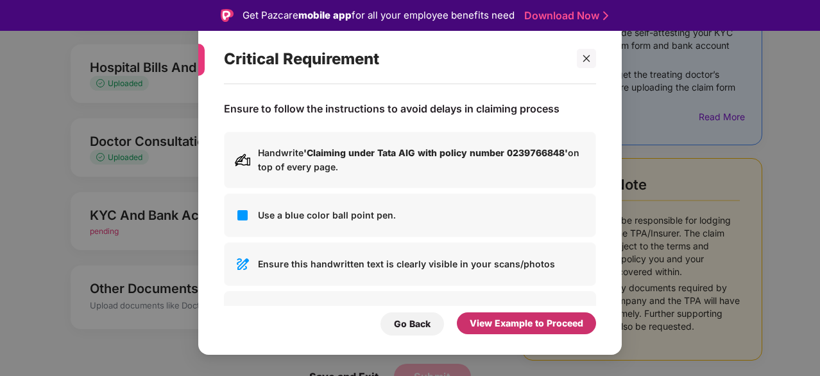
click at [481, 325] on div "View Example to Proceed" at bounding box center [527, 323] width 114 height 14
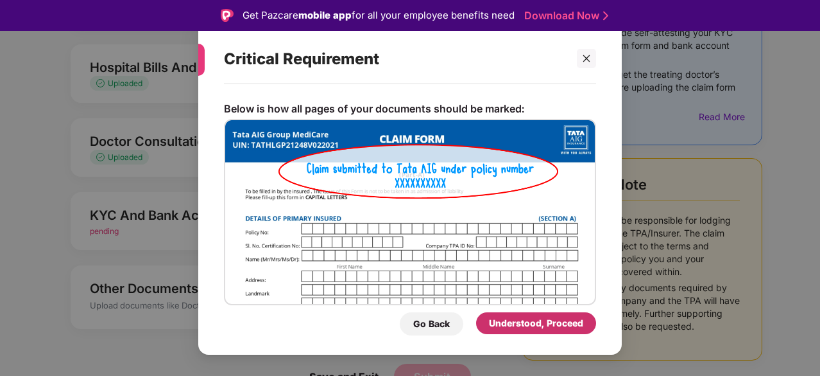
click at [481, 325] on div "Understood, Proceed" at bounding box center [536, 323] width 120 height 22
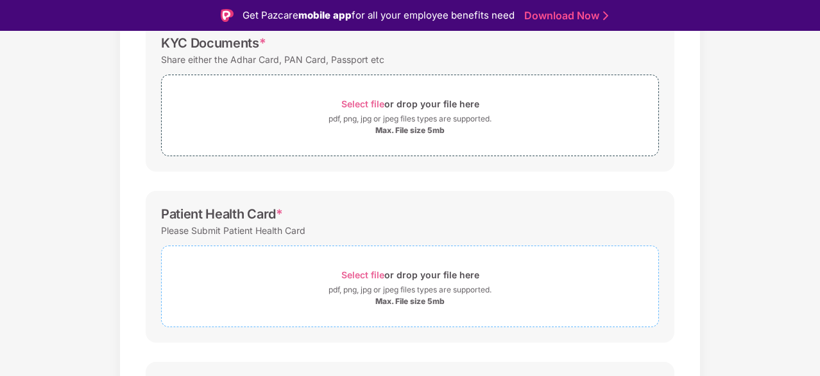
click at [375, 274] on span "Select file" at bounding box center [363, 274] width 43 height 11
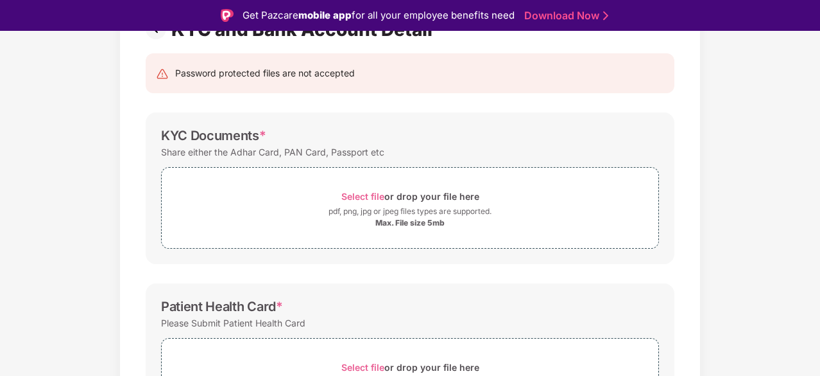
scroll to position [110, 0]
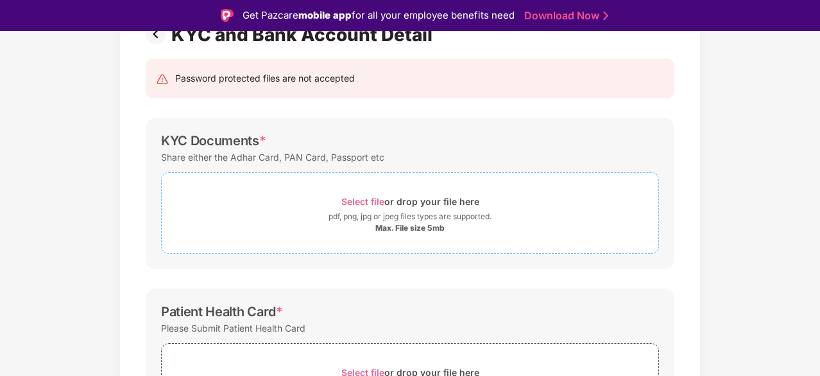
click at [362, 202] on span "Select file" at bounding box center [363, 201] width 43 height 11
click at [368, 202] on span "Select file" at bounding box center [363, 201] width 43 height 11
click at [372, 196] on span "Select file" at bounding box center [363, 201] width 43 height 11
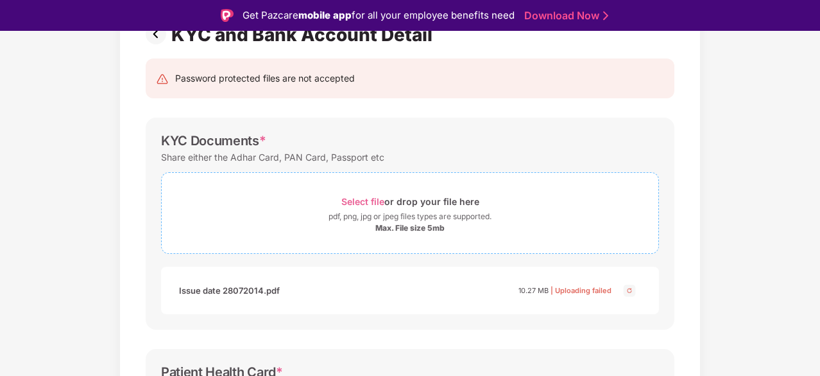
click at [365, 200] on span "Select file" at bounding box center [363, 201] width 43 height 11
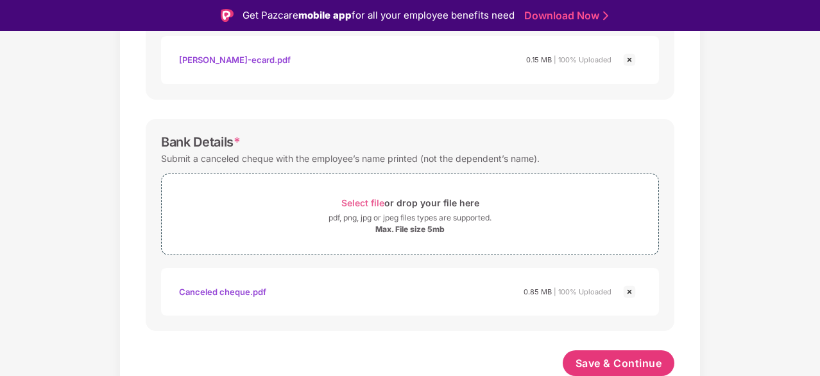
scroll to position [571, 0]
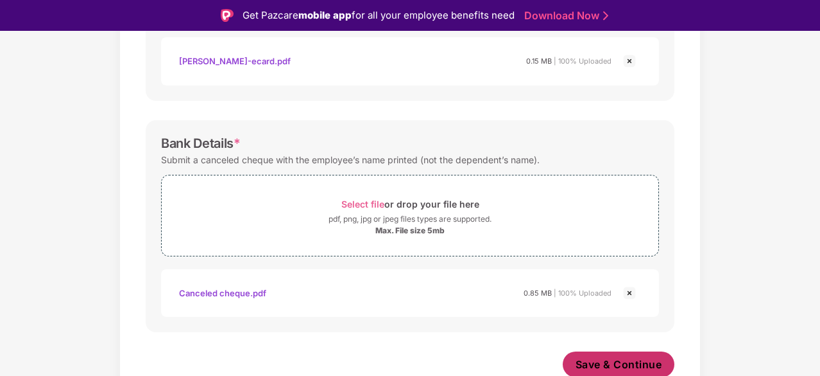
click at [582, 357] on span "Save & Continue" at bounding box center [619, 364] width 87 height 14
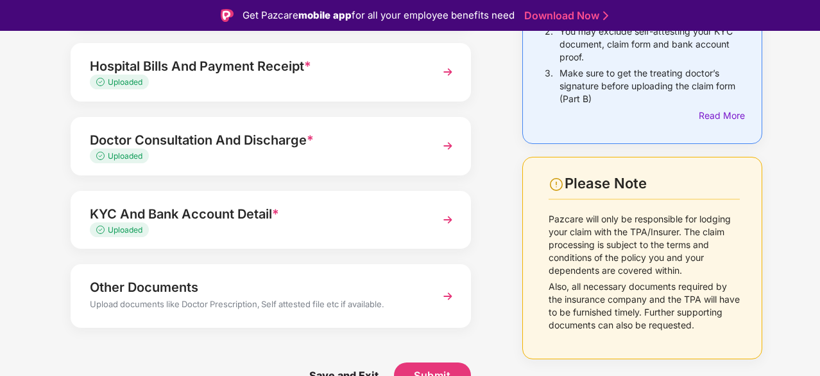
scroll to position [209, 0]
click at [439, 369] on span "Submit" at bounding box center [432, 375] width 37 height 14
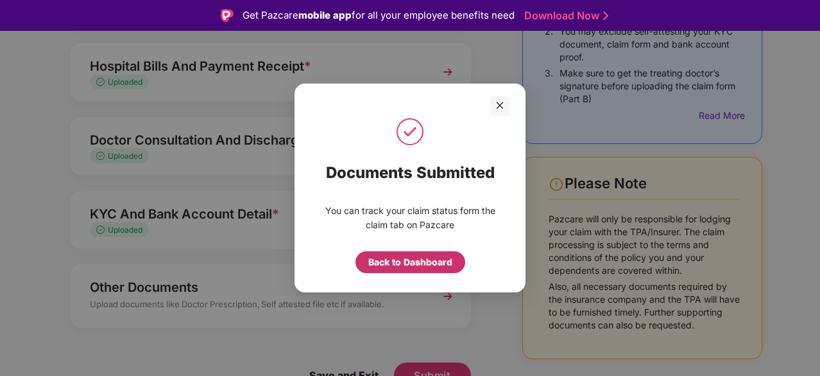
click at [445, 261] on div "Back to Dashboard" at bounding box center [410, 262] width 84 height 14
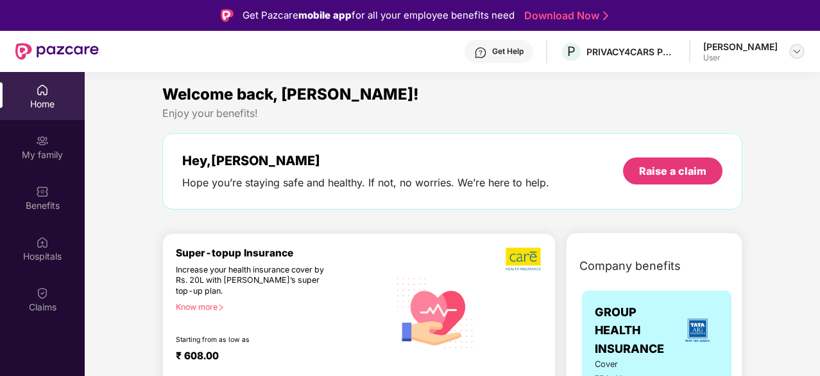
click at [796, 51] on img at bounding box center [797, 51] width 10 height 10
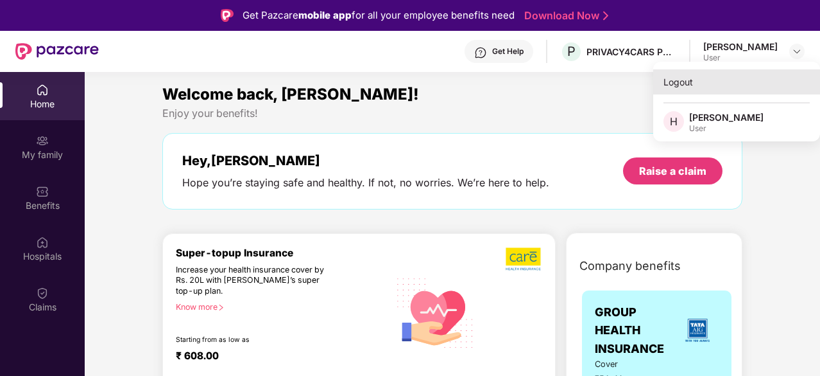
click at [713, 77] on div "Logout" at bounding box center [736, 81] width 167 height 25
